Goal: Book appointment/travel/reservation

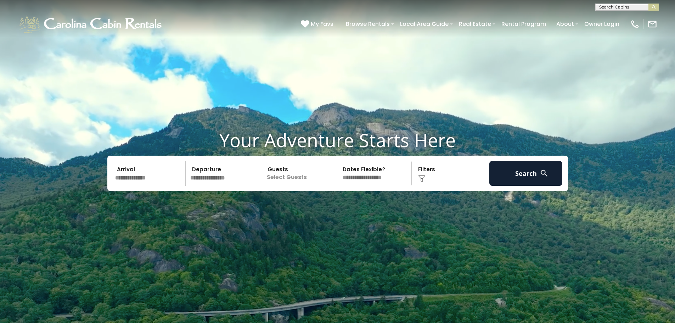
scroll to position [0, 0]
click at [625, 7] on input "text" at bounding box center [627, 8] width 62 height 7
type input "*******"
click at [647, 16] on li "Soaring Eagles View" at bounding box center [627, 16] width 63 height 6
click at [651, 7] on img "submit" at bounding box center [653, 7] width 5 height 5
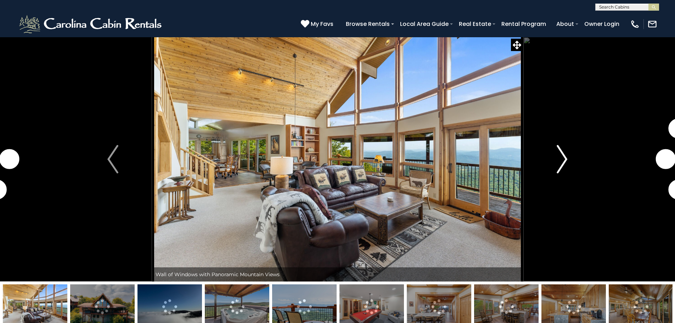
click at [566, 158] on img "Next" at bounding box center [562, 159] width 11 height 28
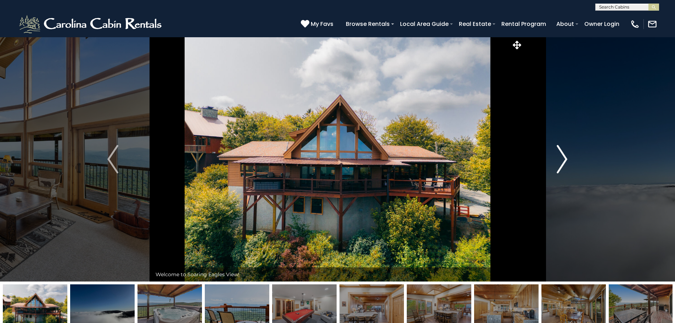
click at [566, 158] on img "Next" at bounding box center [562, 159] width 11 height 28
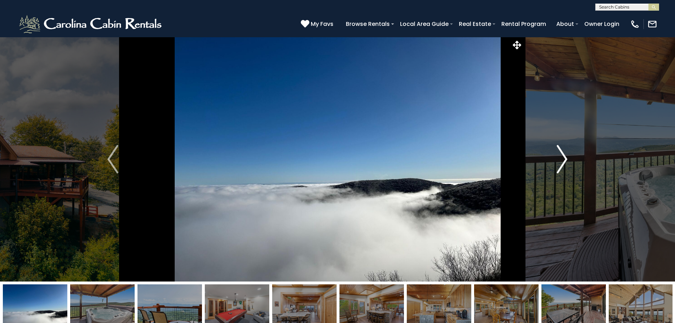
click at [566, 158] on img "Next" at bounding box center [562, 159] width 11 height 28
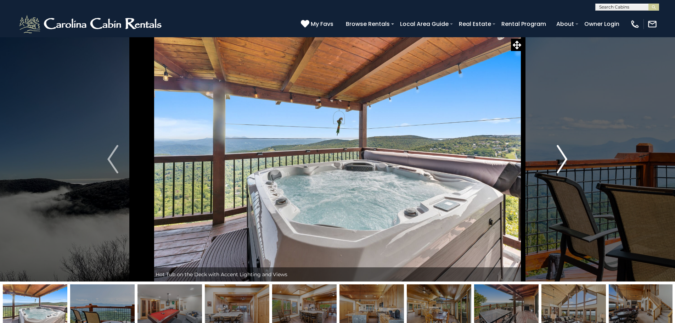
click at [559, 153] on img "Next" at bounding box center [562, 159] width 11 height 28
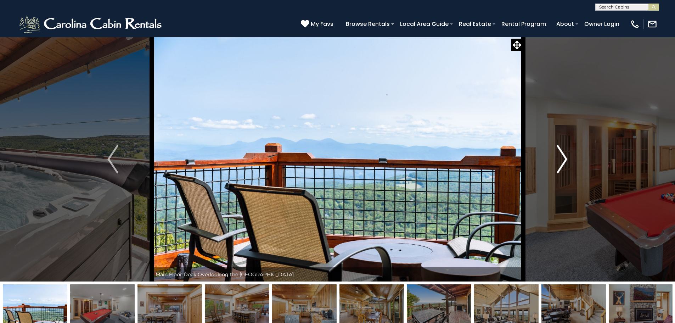
click at [559, 153] on img "Next" at bounding box center [562, 159] width 11 height 28
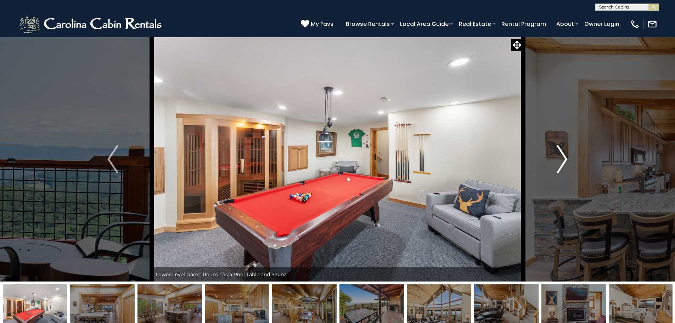
click at [562, 153] on img "Next" at bounding box center [562, 159] width 11 height 28
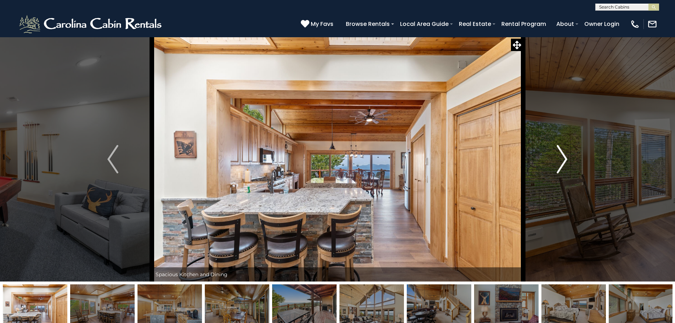
click at [562, 153] on img "Next" at bounding box center [562, 159] width 11 height 28
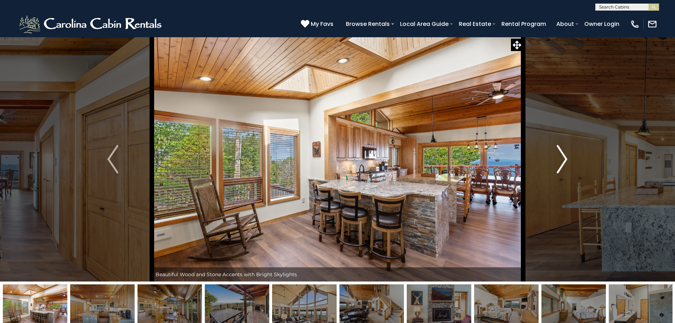
click at [562, 153] on img "Next" at bounding box center [562, 159] width 11 height 28
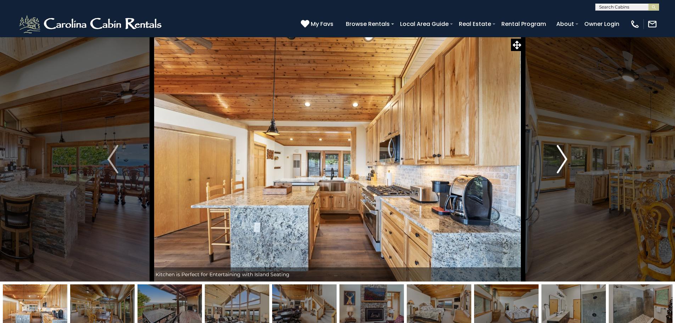
click at [562, 153] on img "Next" at bounding box center [562, 159] width 11 height 28
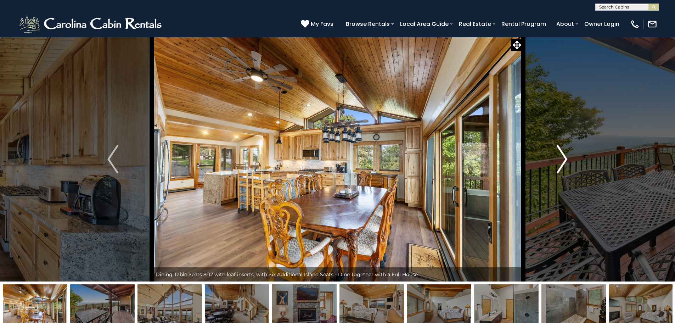
click at [565, 153] on img "Next" at bounding box center [562, 159] width 11 height 28
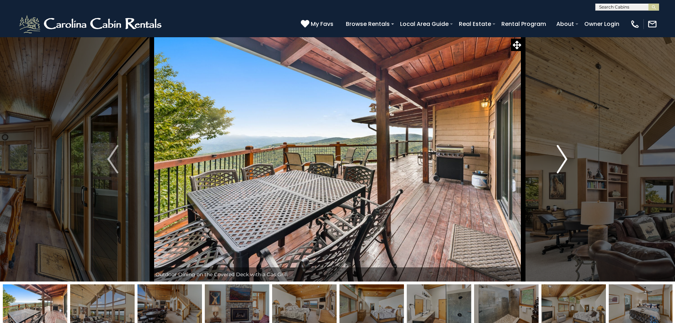
click at [565, 153] on img "Next" at bounding box center [562, 159] width 11 height 28
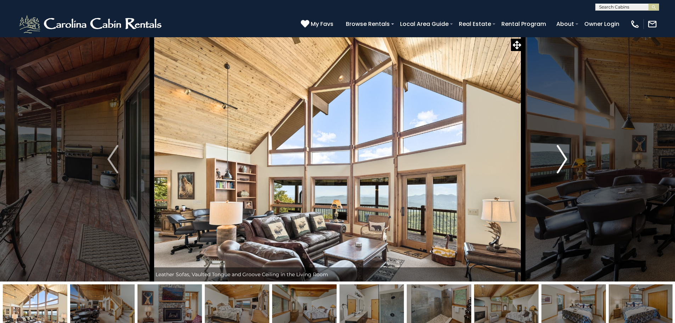
click at [565, 153] on img "Next" at bounding box center [562, 159] width 11 height 28
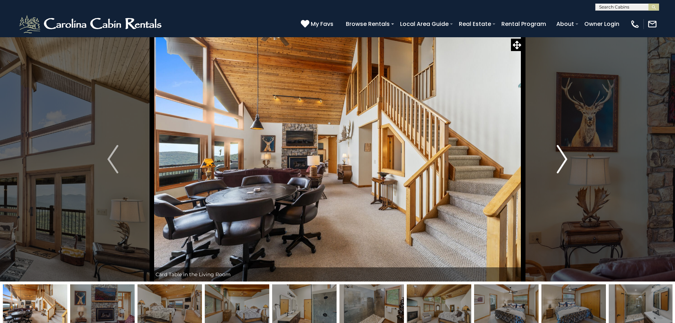
click at [558, 153] on img "Next" at bounding box center [562, 159] width 11 height 28
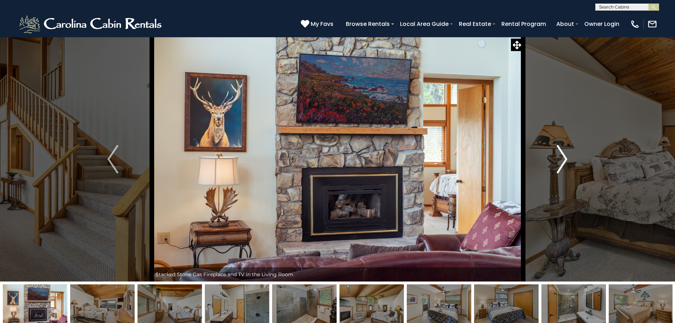
click at [558, 153] on img "Next" at bounding box center [562, 159] width 11 height 28
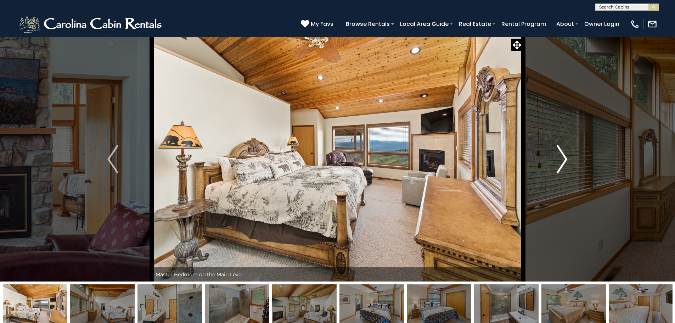
click at [558, 153] on img "Next" at bounding box center [562, 159] width 11 height 28
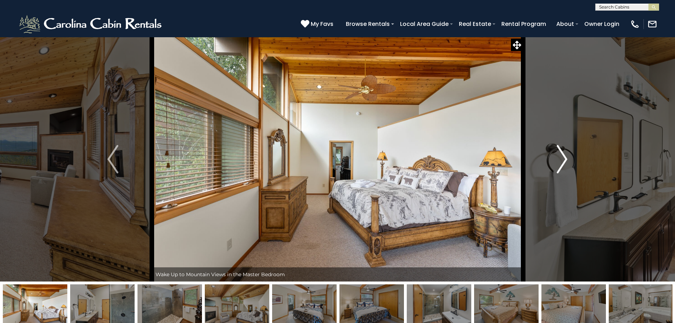
click at [558, 153] on img "Next" at bounding box center [562, 159] width 11 height 28
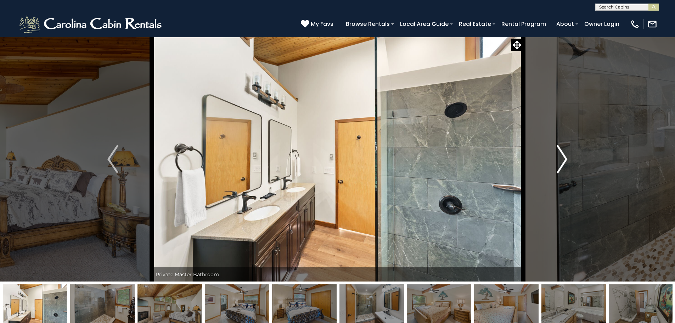
click at [558, 153] on img "Next" at bounding box center [562, 159] width 11 height 28
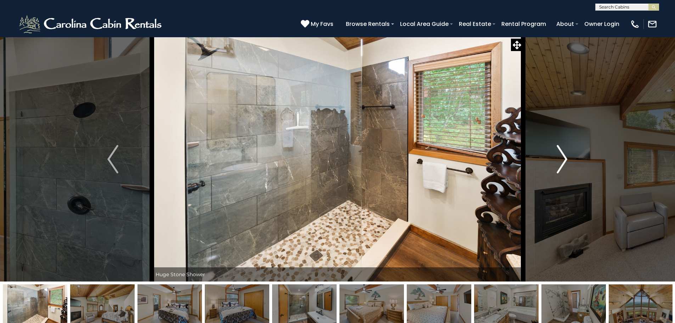
click at [558, 153] on img "Next" at bounding box center [562, 159] width 11 height 28
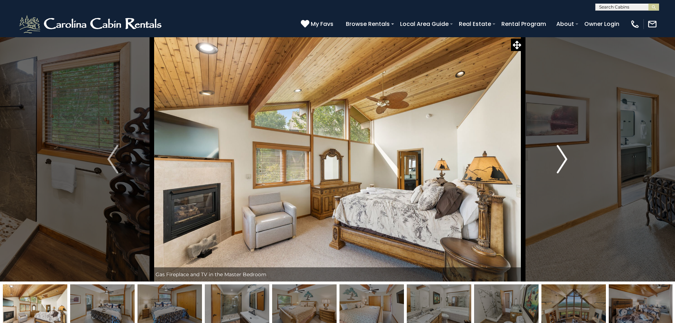
click at [558, 153] on img "Next" at bounding box center [562, 159] width 11 height 28
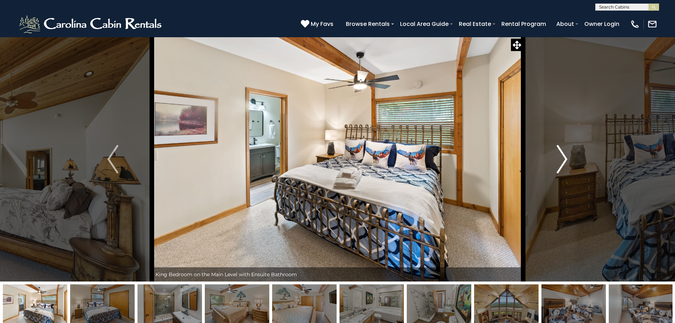
click at [558, 153] on img "Next" at bounding box center [562, 159] width 11 height 28
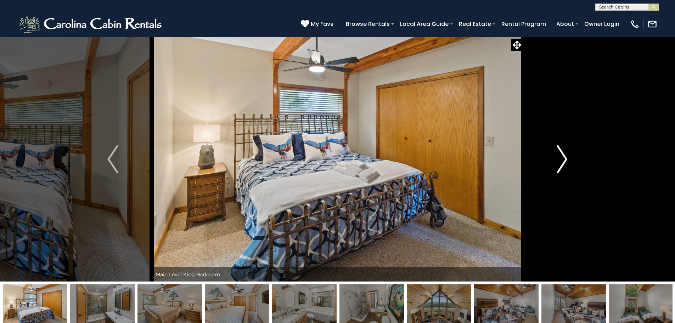
click at [558, 153] on img "Next" at bounding box center [562, 159] width 11 height 28
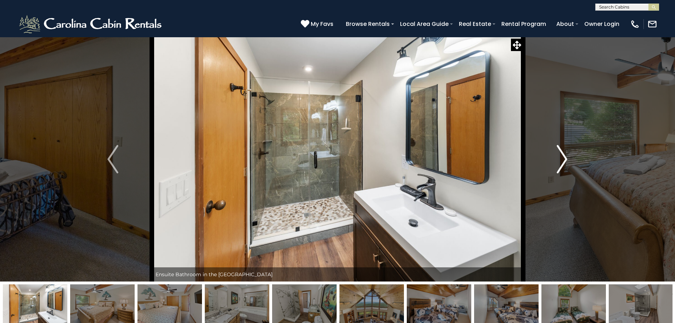
click at [558, 153] on img "Next" at bounding box center [562, 159] width 11 height 28
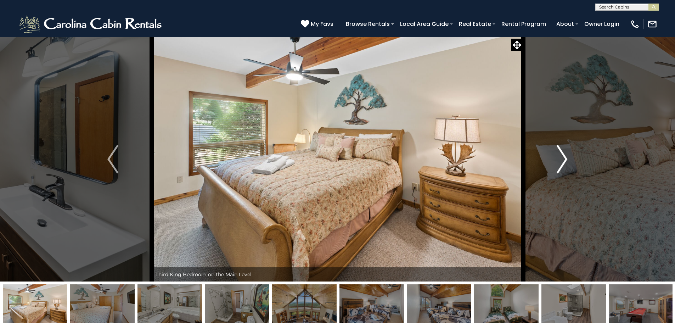
click at [558, 153] on img "Next" at bounding box center [562, 159] width 11 height 28
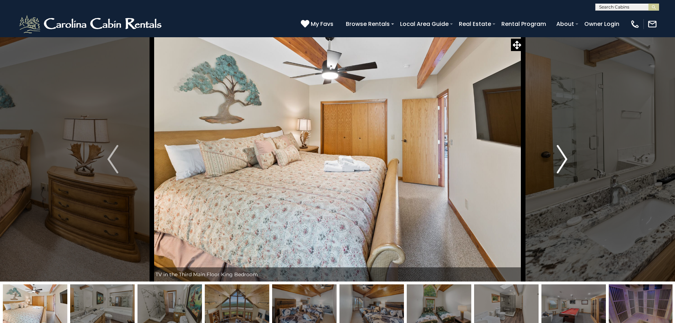
click at [558, 153] on img "Next" at bounding box center [562, 159] width 11 height 28
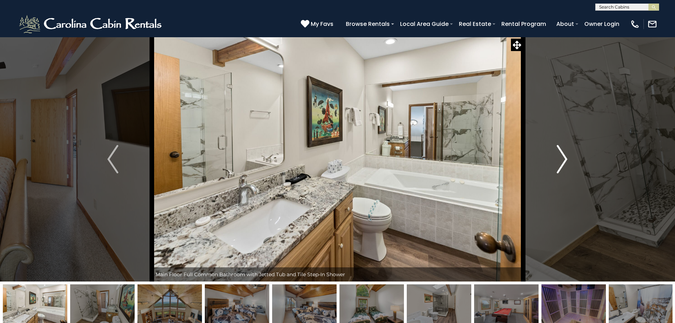
click at [558, 153] on img "Next" at bounding box center [562, 159] width 11 height 28
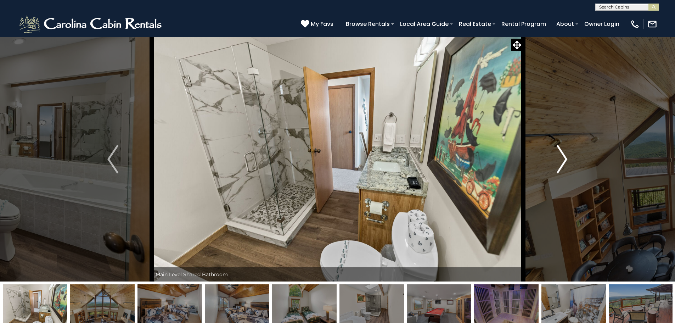
click at [558, 153] on img "Next" at bounding box center [562, 159] width 11 height 28
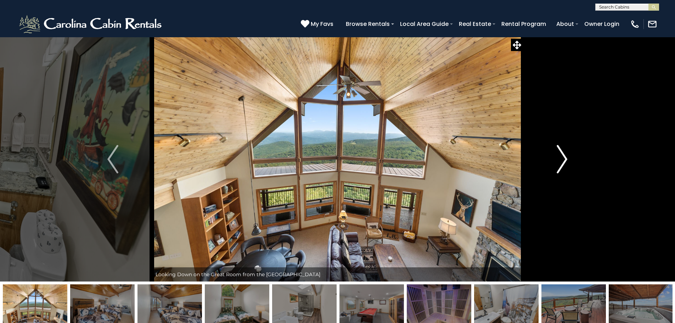
click at [564, 158] on img "Next" at bounding box center [562, 159] width 11 height 28
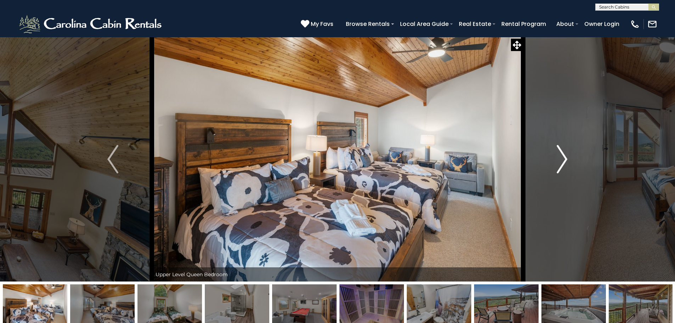
click at [565, 154] on img "Next" at bounding box center [562, 159] width 11 height 28
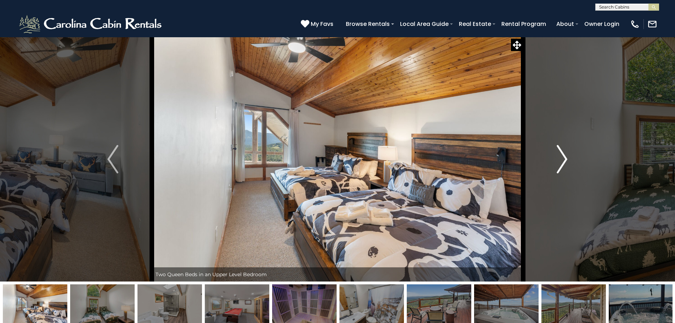
click at [565, 154] on img "Next" at bounding box center [562, 159] width 11 height 28
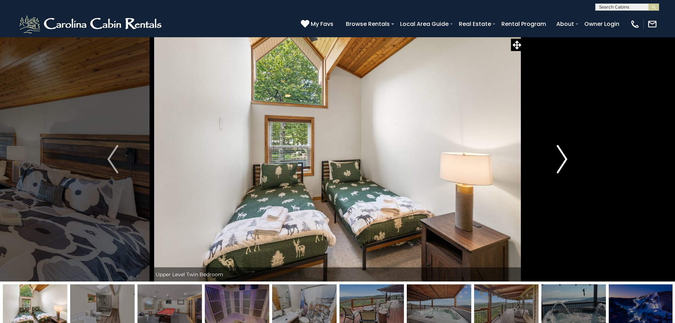
click at [557, 154] on img "Next" at bounding box center [562, 159] width 11 height 28
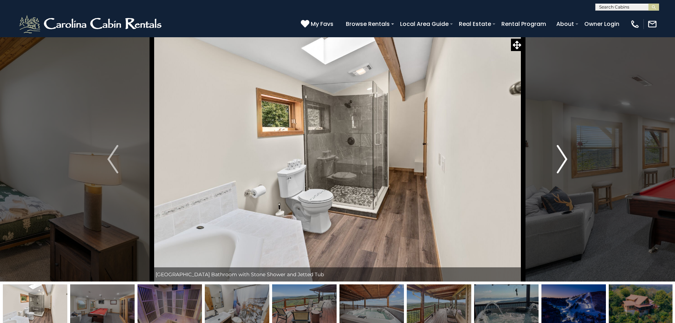
click at [557, 154] on img "Next" at bounding box center [562, 159] width 11 height 28
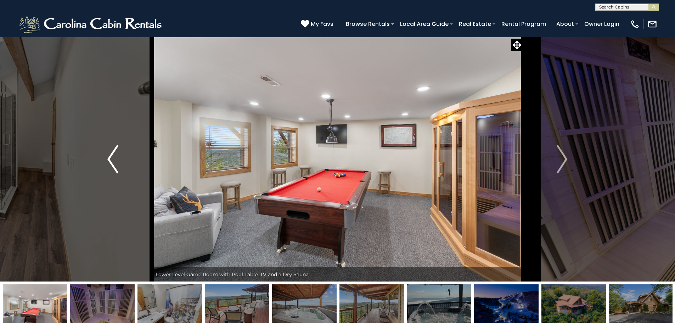
click at [117, 151] on img "Previous" at bounding box center [112, 159] width 11 height 28
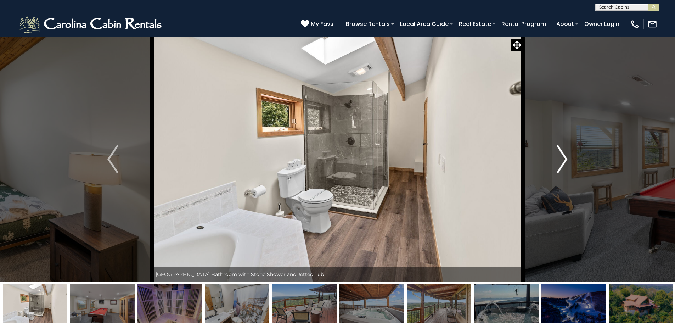
click at [564, 156] on img "Next" at bounding box center [562, 159] width 11 height 28
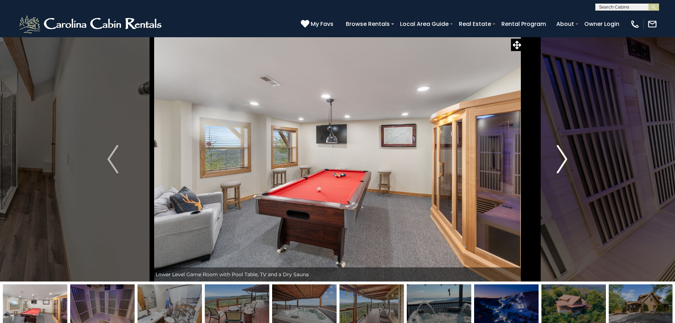
click at [563, 158] on img "Next" at bounding box center [562, 159] width 11 height 28
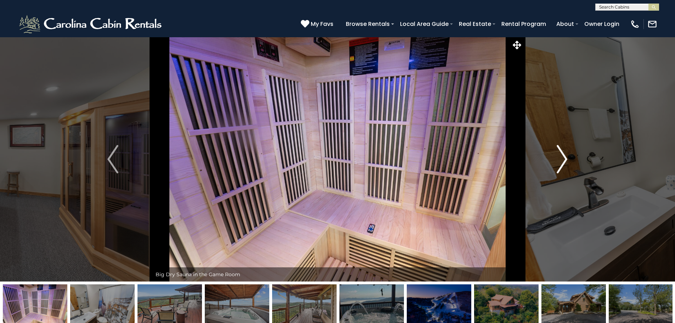
click at [563, 158] on img "Next" at bounding box center [562, 159] width 11 height 28
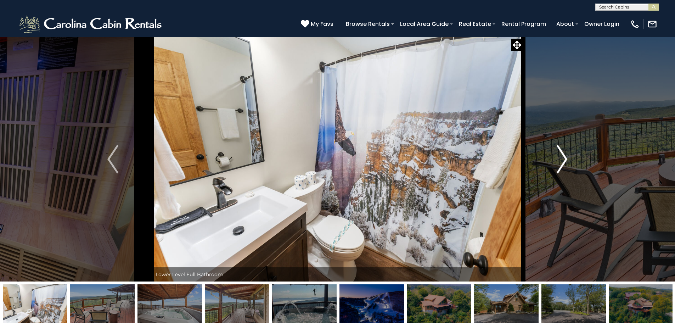
click at [563, 158] on img "Next" at bounding box center [562, 159] width 11 height 28
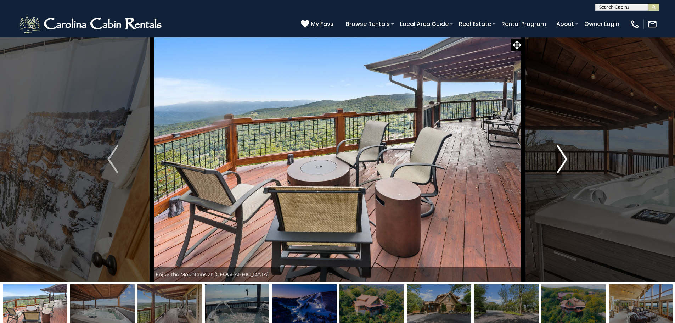
click at [563, 158] on img "Next" at bounding box center [562, 159] width 11 height 28
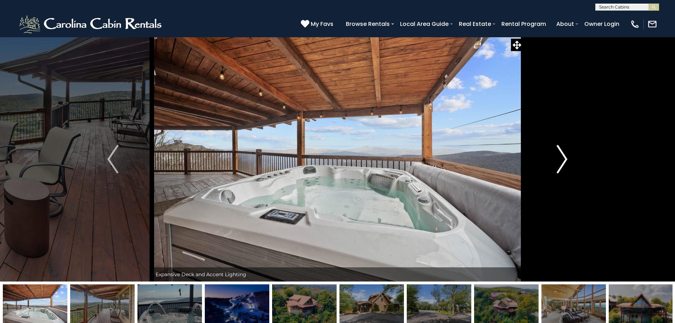
click at [563, 158] on img "Next" at bounding box center [562, 159] width 11 height 28
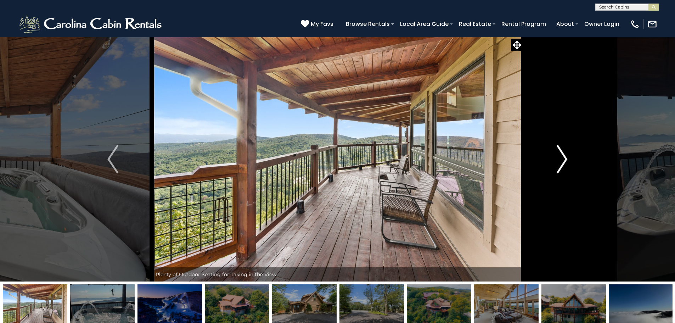
click at [563, 158] on img "Next" at bounding box center [562, 159] width 11 height 28
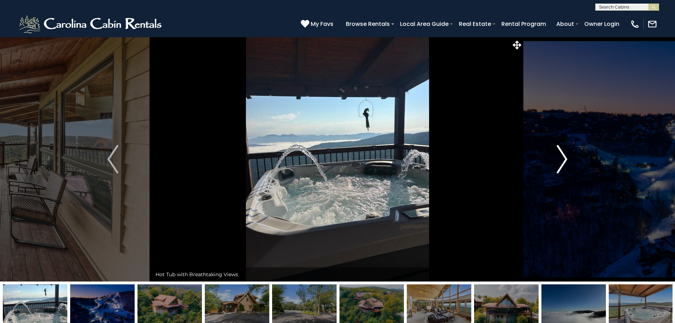
click at [563, 158] on img "Next" at bounding box center [562, 159] width 11 height 28
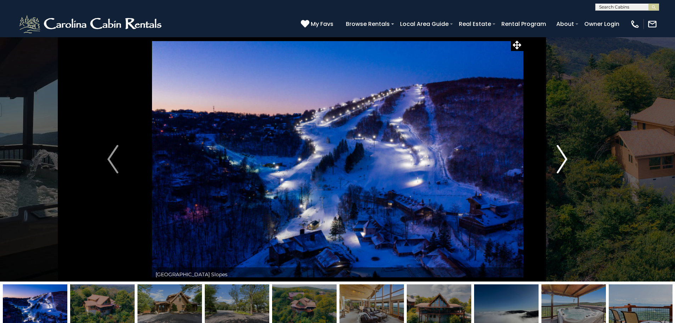
click at [563, 158] on img "Next" at bounding box center [562, 159] width 11 height 28
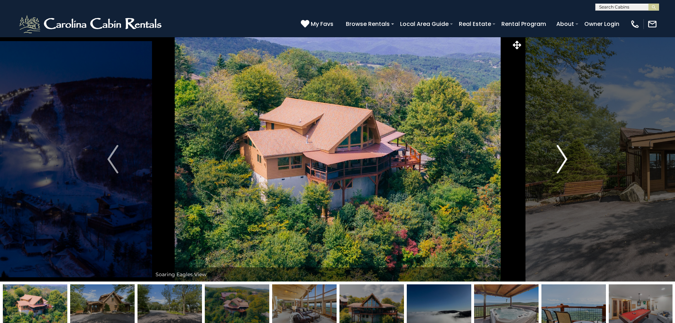
click at [561, 157] on img "Next" at bounding box center [562, 159] width 11 height 28
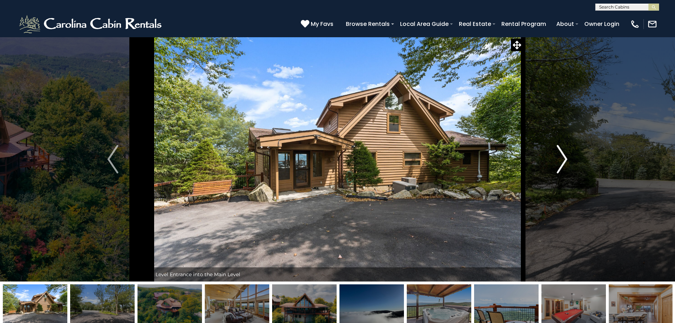
click at [557, 153] on img "Next" at bounding box center [562, 159] width 11 height 28
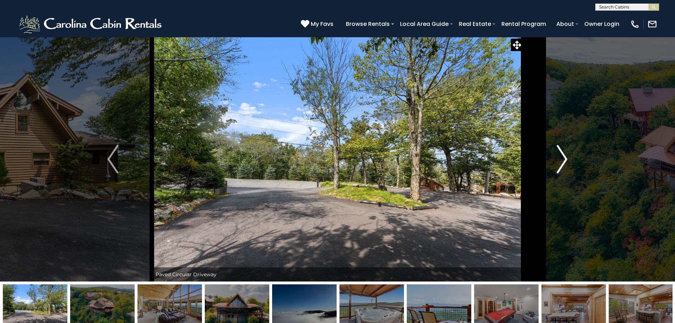
click at [557, 153] on img "Next" at bounding box center [562, 159] width 11 height 28
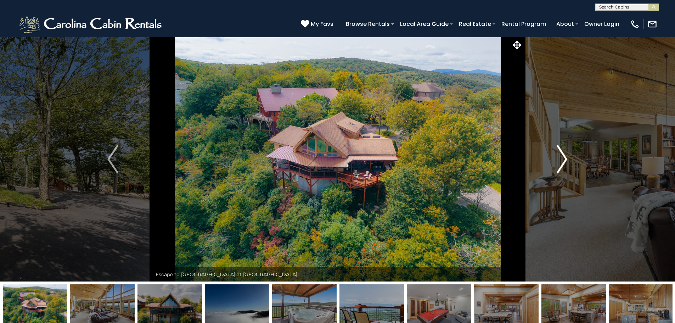
click at [557, 153] on img "Next" at bounding box center [562, 159] width 11 height 28
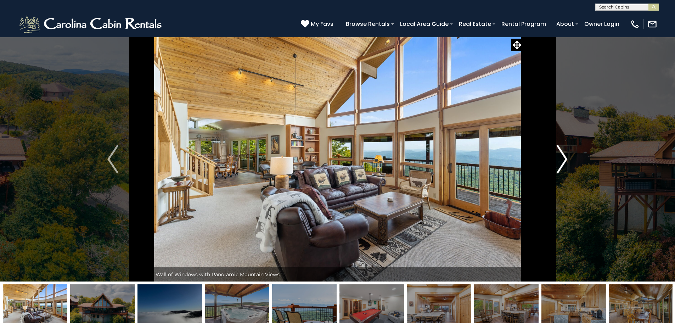
click at [557, 153] on img "Next" at bounding box center [562, 159] width 11 height 28
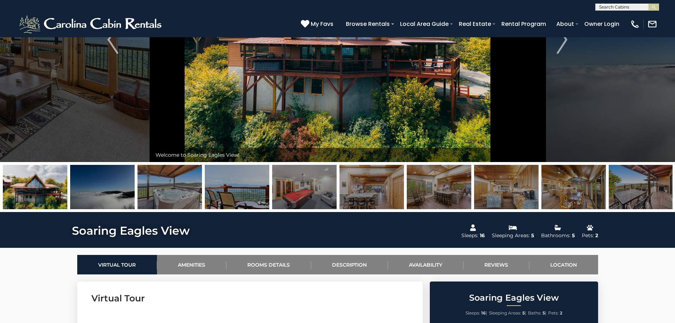
scroll to position [35, 0]
